Goal: Task Accomplishment & Management: Use online tool/utility

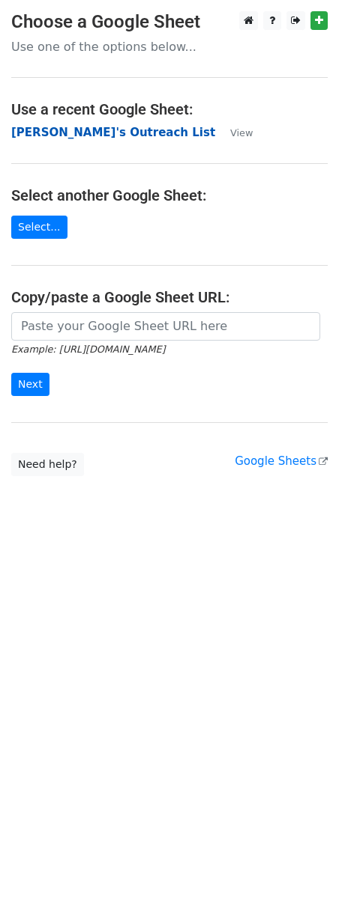
click at [101, 132] on strong "[PERSON_NAME]'s Outreach List" at bounding box center [113, 132] width 204 height 13
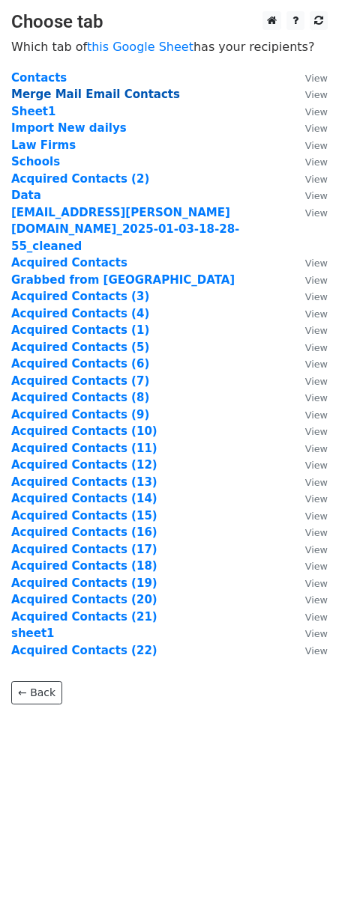
click at [82, 97] on strong "Merge Mail Email Contacts" at bounding box center [95, 94] width 169 height 13
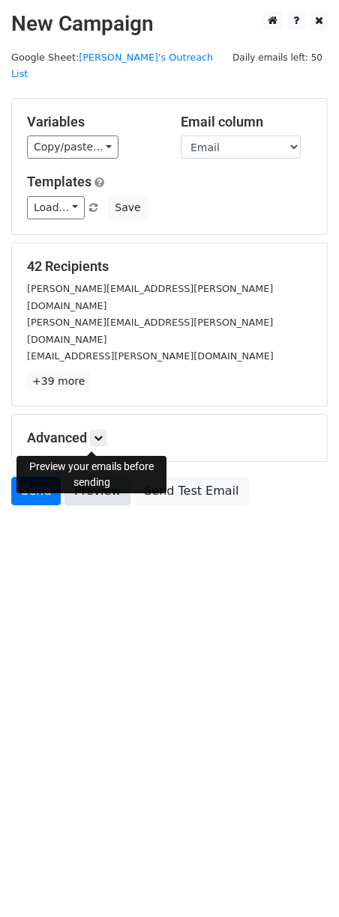
click at [120, 477] on link "Preview" at bounding box center [97, 491] width 66 height 28
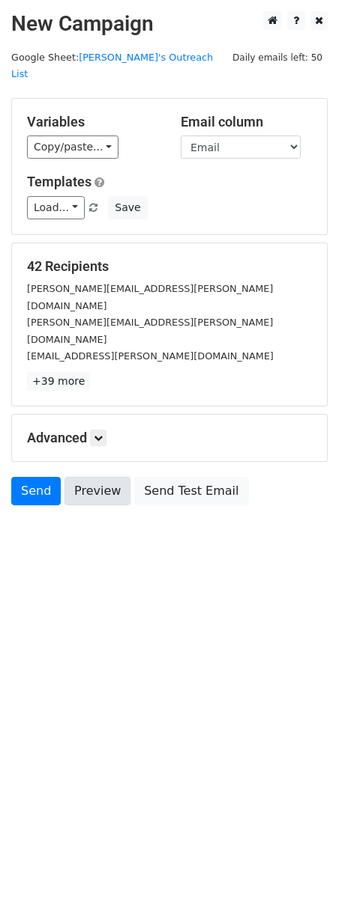
click at [120, 477] on link "Preview" at bounding box center [97, 491] width 66 height 28
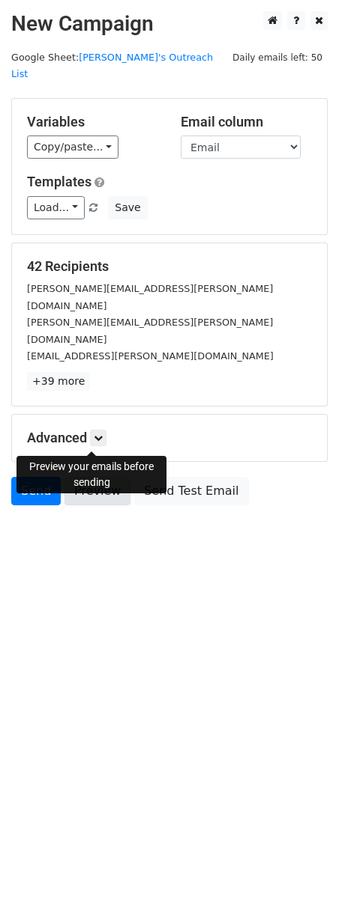
click at [102, 477] on link "Preview" at bounding box center [97, 491] width 66 height 28
click at [99, 477] on link "Preview" at bounding box center [97, 491] width 66 height 28
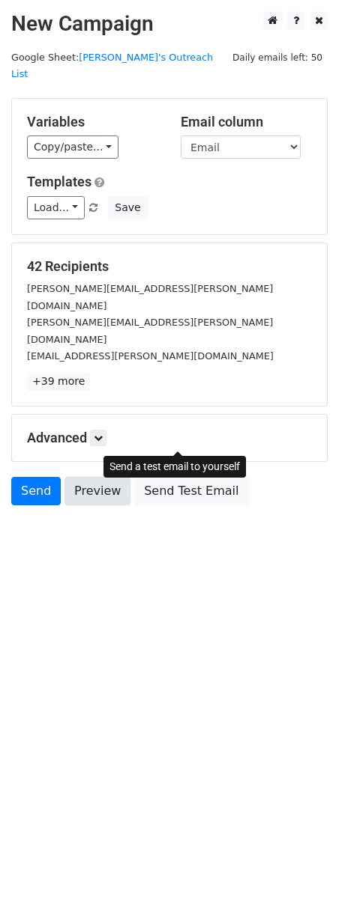
click at [116, 477] on link "Preview" at bounding box center [97, 491] width 66 height 28
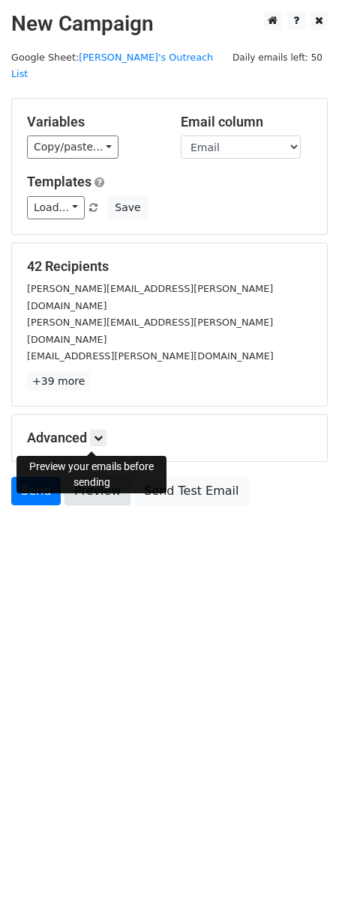
click at [70, 477] on link "Preview" at bounding box center [97, 491] width 66 height 28
